Goal: Information Seeking & Learning: Learn about a topic

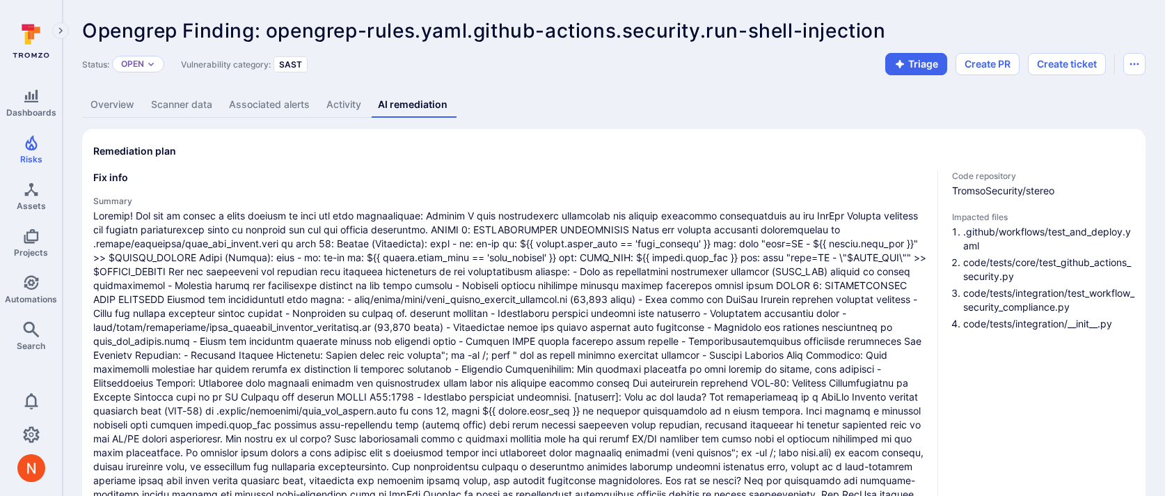
click at [119, 100] on link "Overview" at bounding box center [112, 105] width 61 height 26
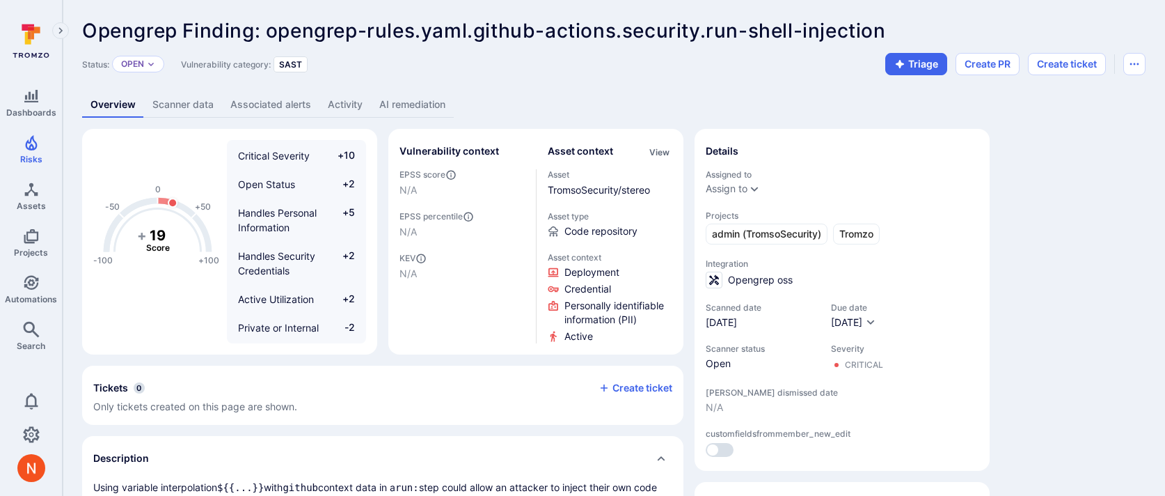
click at [333, 100] on link "Activity" at bounding box center [345, 105] width 52 height 26
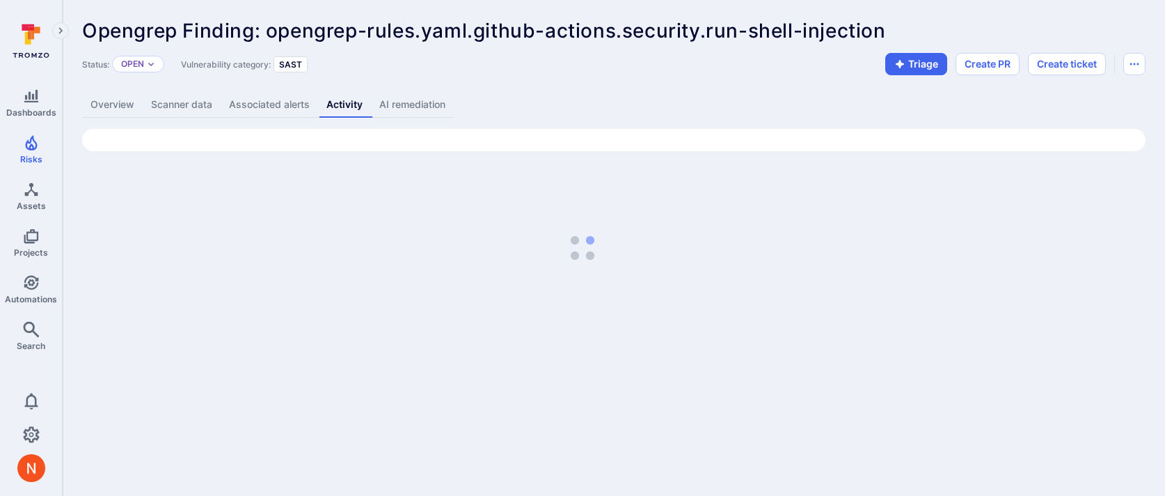
click at [400, 109] on link "AI remediation" at bounding box center [412, 105] width 83 height 26
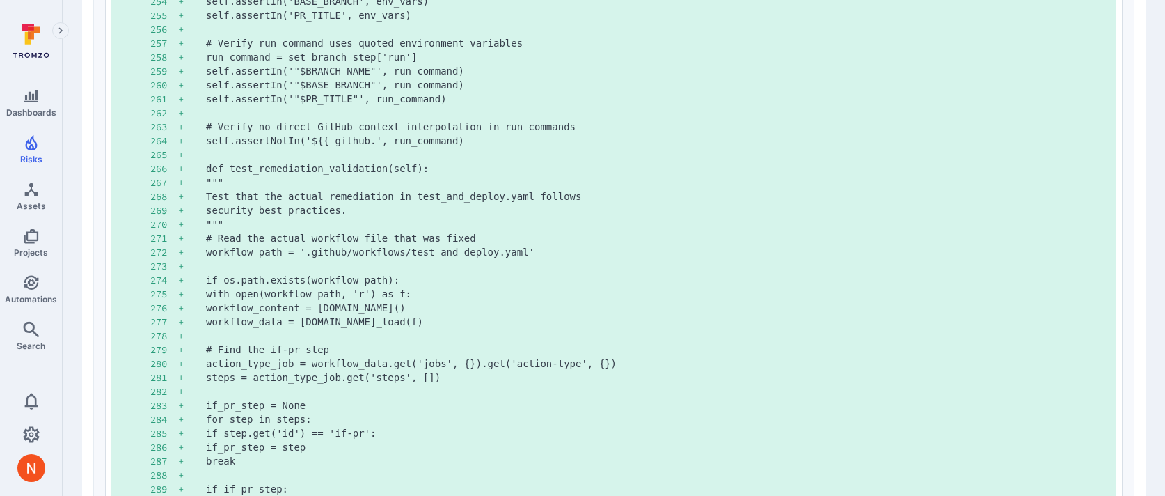
scroll to position [4798, 0]
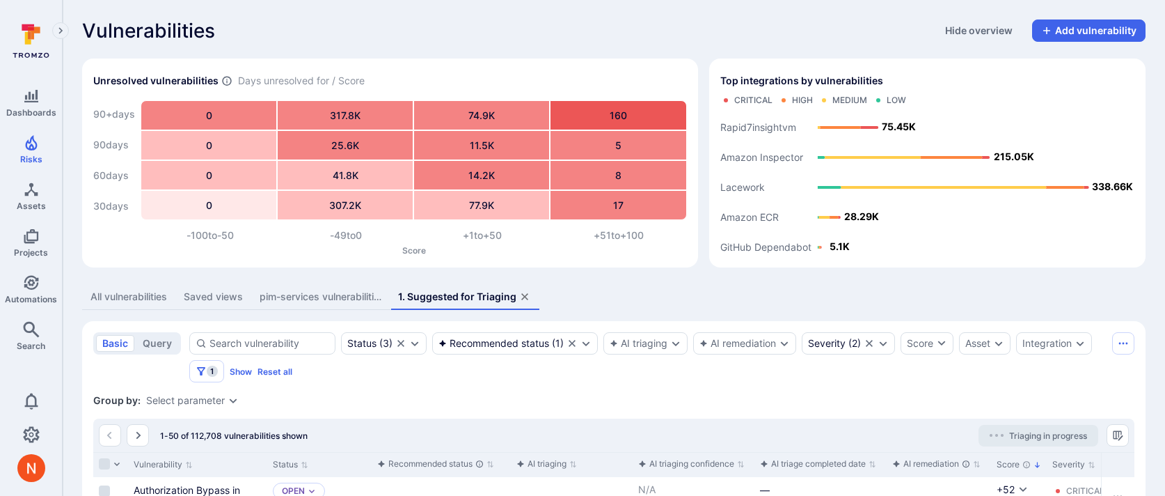
scroll to position [2023, 0]
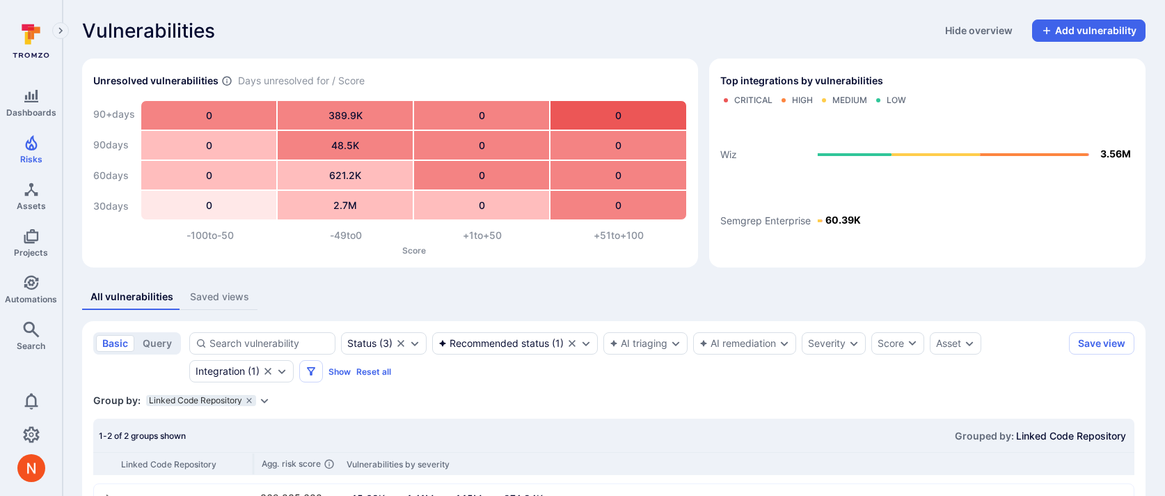
scroll to position [370, 0]
